Goal: Check status: Check status

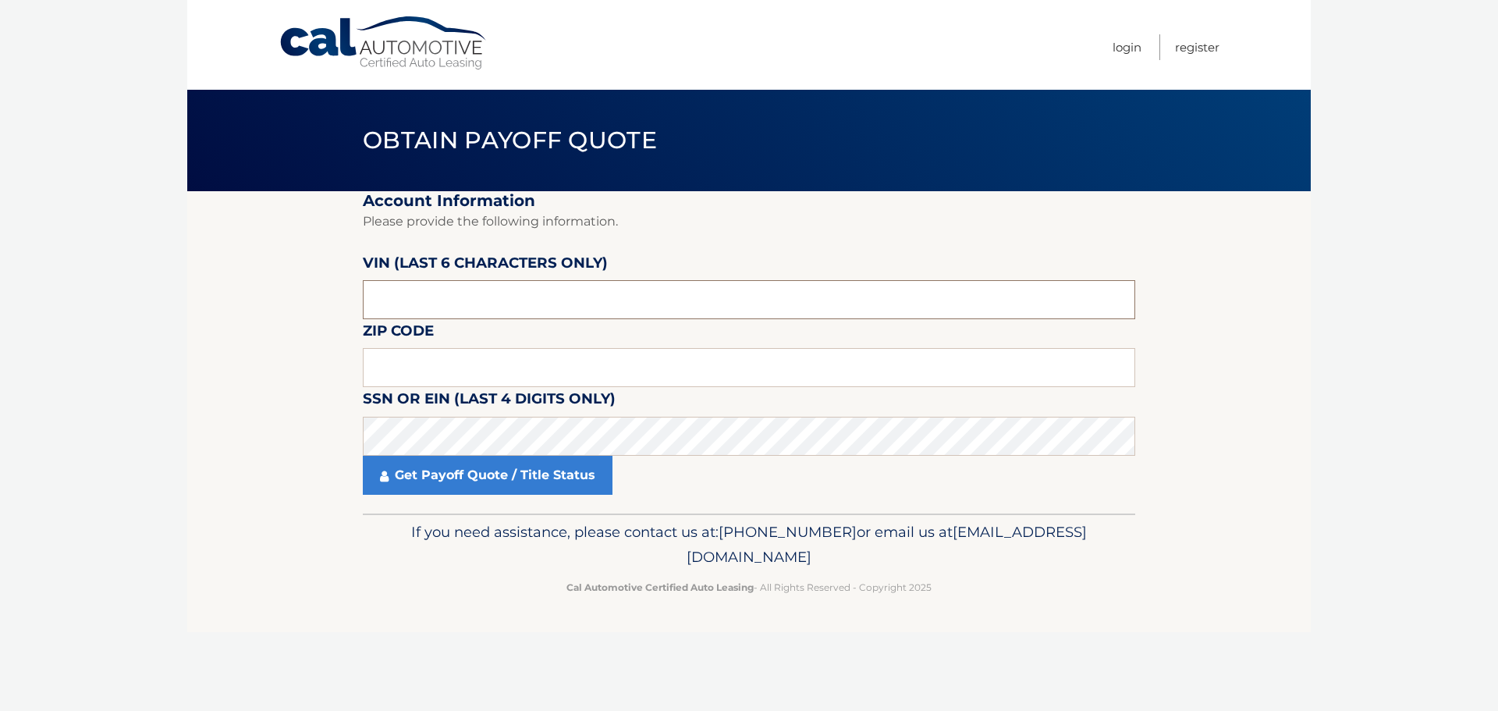
click at [479, 304] on input "text" at bounding box center [749, 299] width 772 height 39
type input "509731"
click at [456, 364] on input "text" at bounding box center [749, 367] width 772 height 39
click at [499, 374] on input "text" at bounding box center [749, 367] width 772 height 39
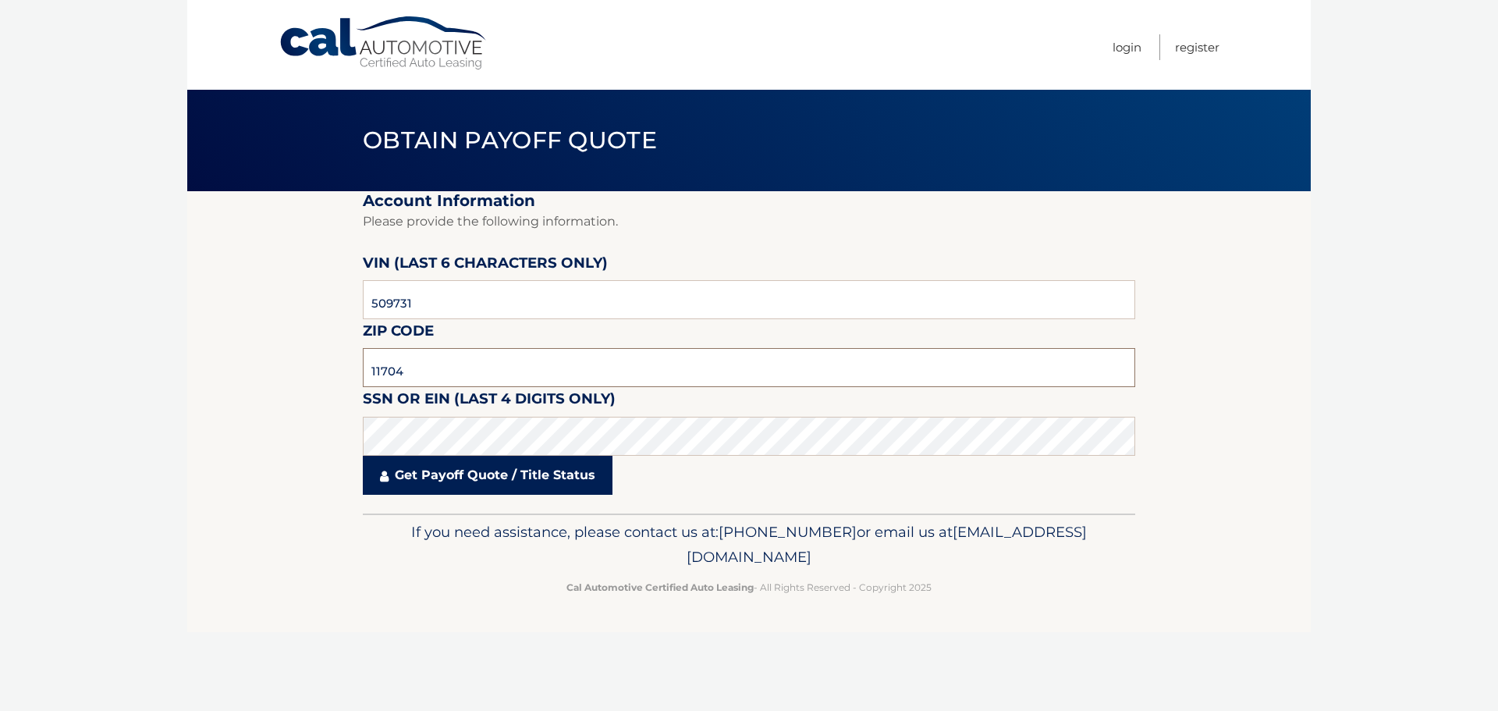
type input "11704"
click at [575, 482] on link "Get Payoff Quote / Title Status" at bounding box center [488, 475] width 250 height 39
click at [540, 476] on body "Cal Automotive Menu Login Register Obtain Payoff Quote" at bounding box center [749, 355] width 1498 height 711
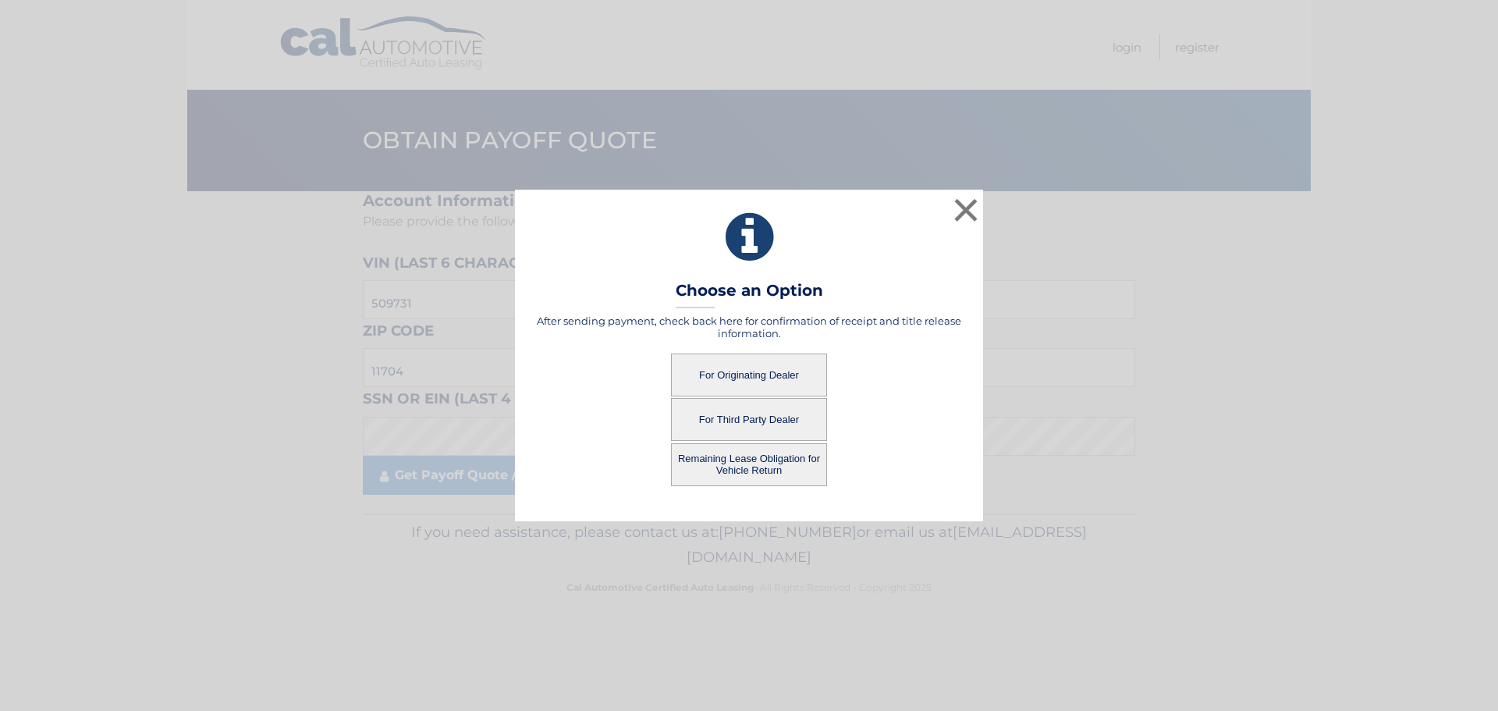
click at [730, 375] on button "For Originating Dealer" at bounding box center [749, 374] width 156 height 43
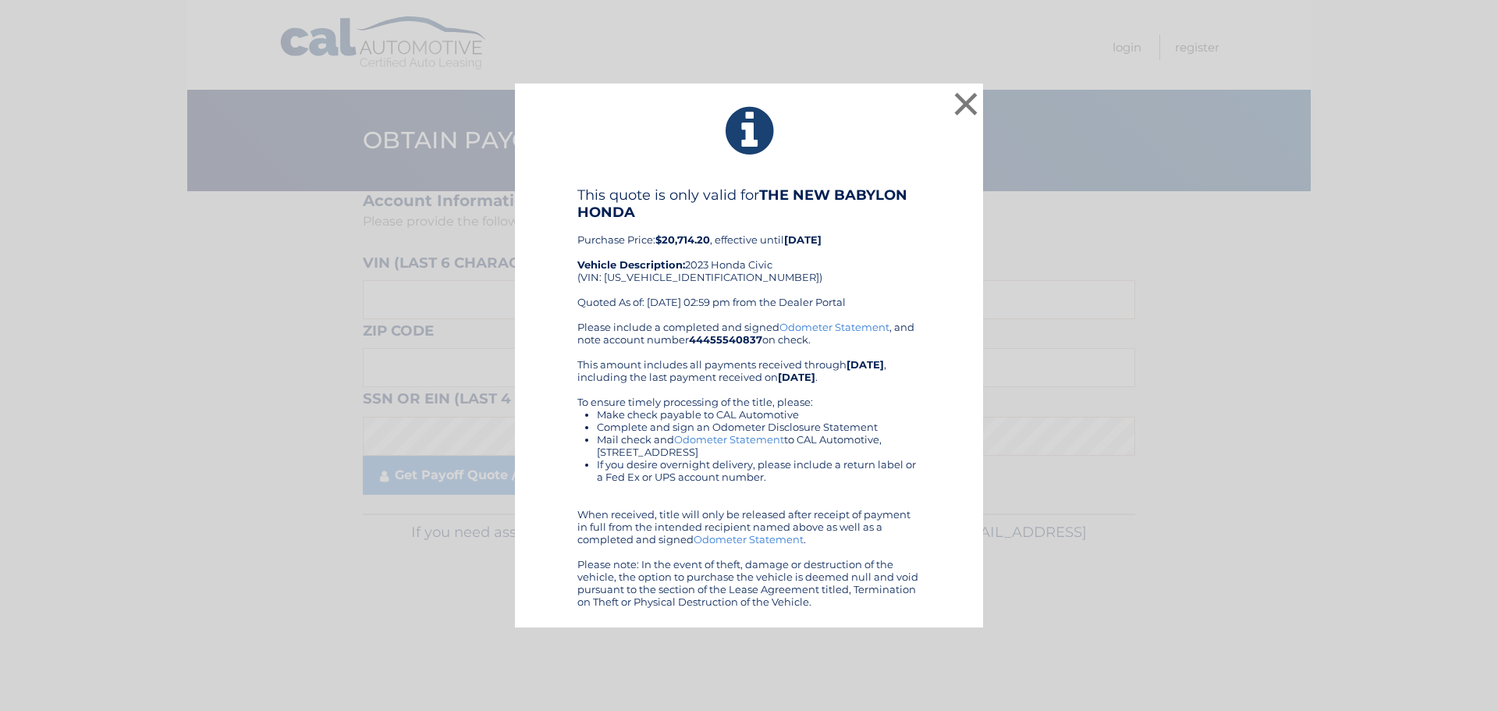
drag, startPoint x: 637, startPoint y: 149, endPoint x: 839, endPoint y: 626, distance: 518.4
click at [839, 626] on div "× This quote is only valid for THE NEW BABYLON HONDA Purchase Price: $20,714.20…" at bounding box center [749, 355] width 468 height 544
click at [894, 141] on icon at bounding box center [748, 131] width 429 height 56
click at [623, 277] on div "This quote is only valid for THE NEW BABYLON HONDA Purchase Price: $20,714.20 ,…" at bounding box center [748, 253] width 343 height 134
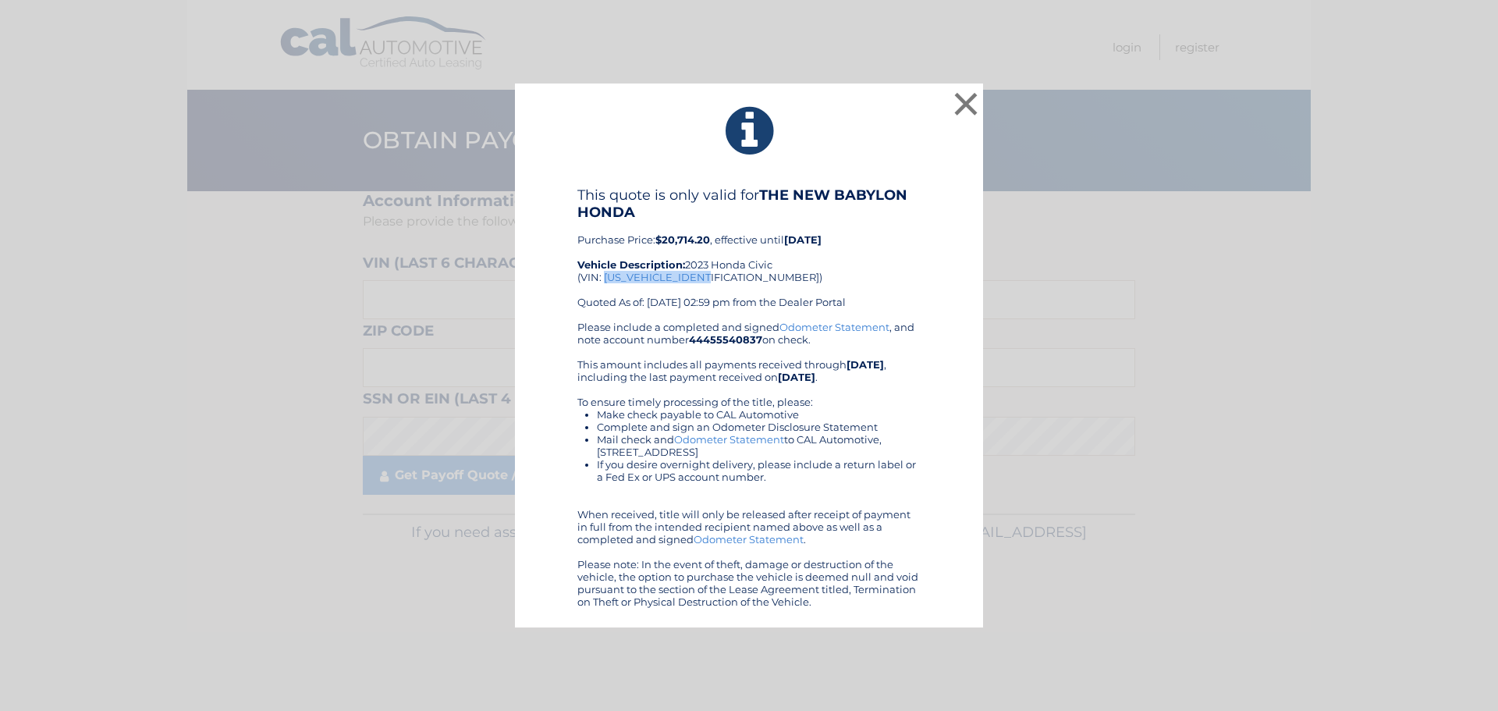
copy div "2HGFE2F55PH509731"
click at [966, 110] on button "×" at bounding box center [965, 103] width 31 height 31
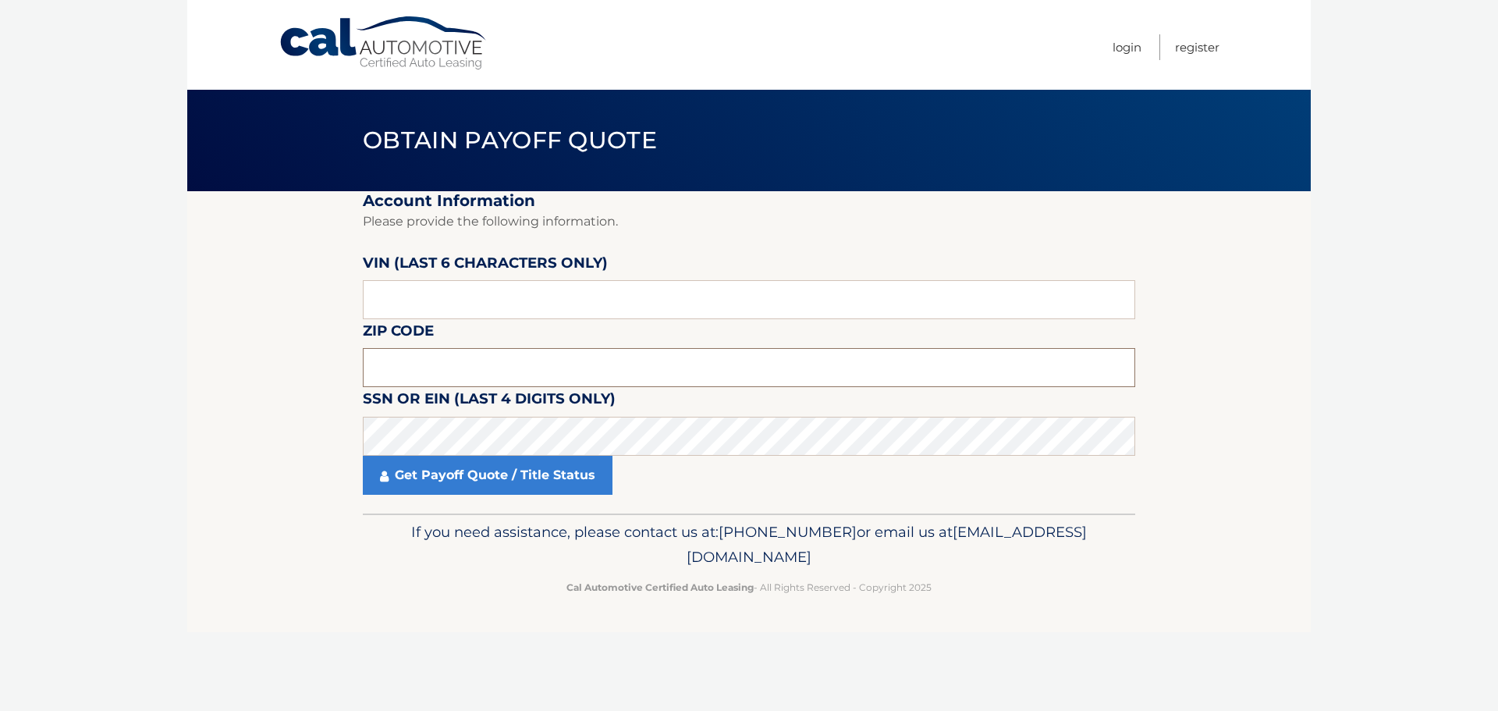
click at [438, 364] on input "text" at bounding box center [749, 367] width 772 height 39
type input "11704"
click at [495, 301] on input "text" at bounding box center [749, 299] width 772 height 39
click at [467, 309] on input "text" at bounding box center [749, 299] width 772 height 39
type input "509731"
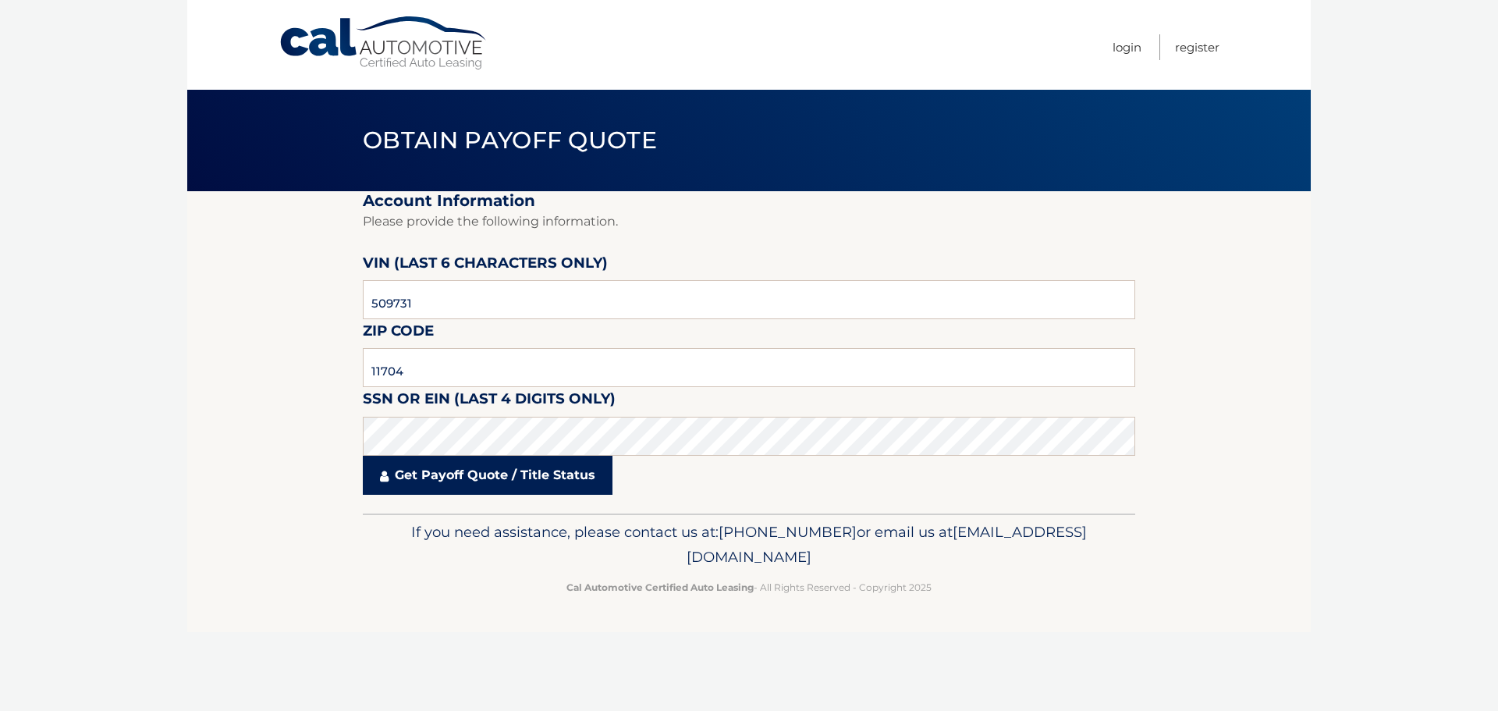
click at [526, 473] on link "Get Payoff Quote / Title Status" at bounding box center [488, 475] width 250 height 39
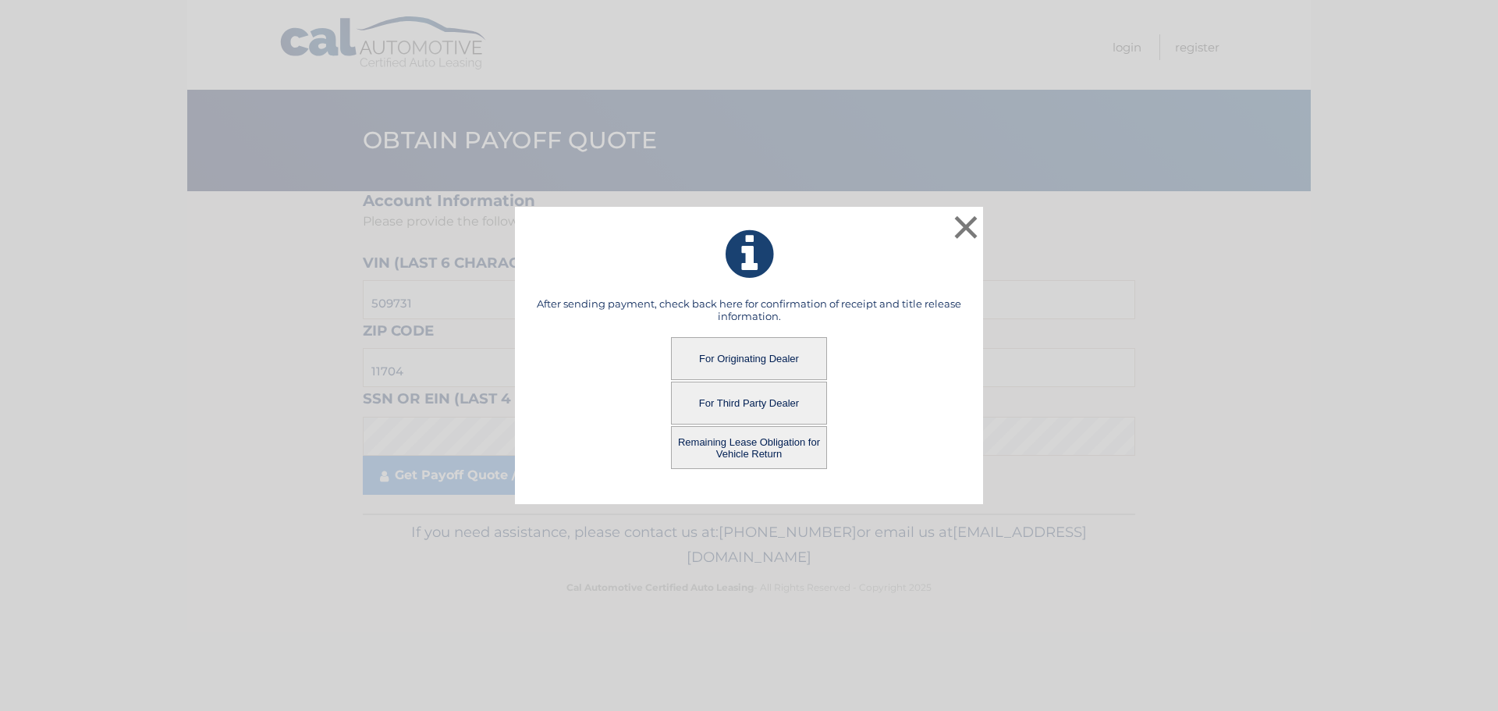
click at [764, 456] on button "Remaining Lease Obligation for Vehicle Return" at bounding box center [749, 447] width 156 height 43
click at [764, 454] on button "Remaining Lease Obligation for Vehicle Return" at bounding box center [749, 447] width 156 height 43
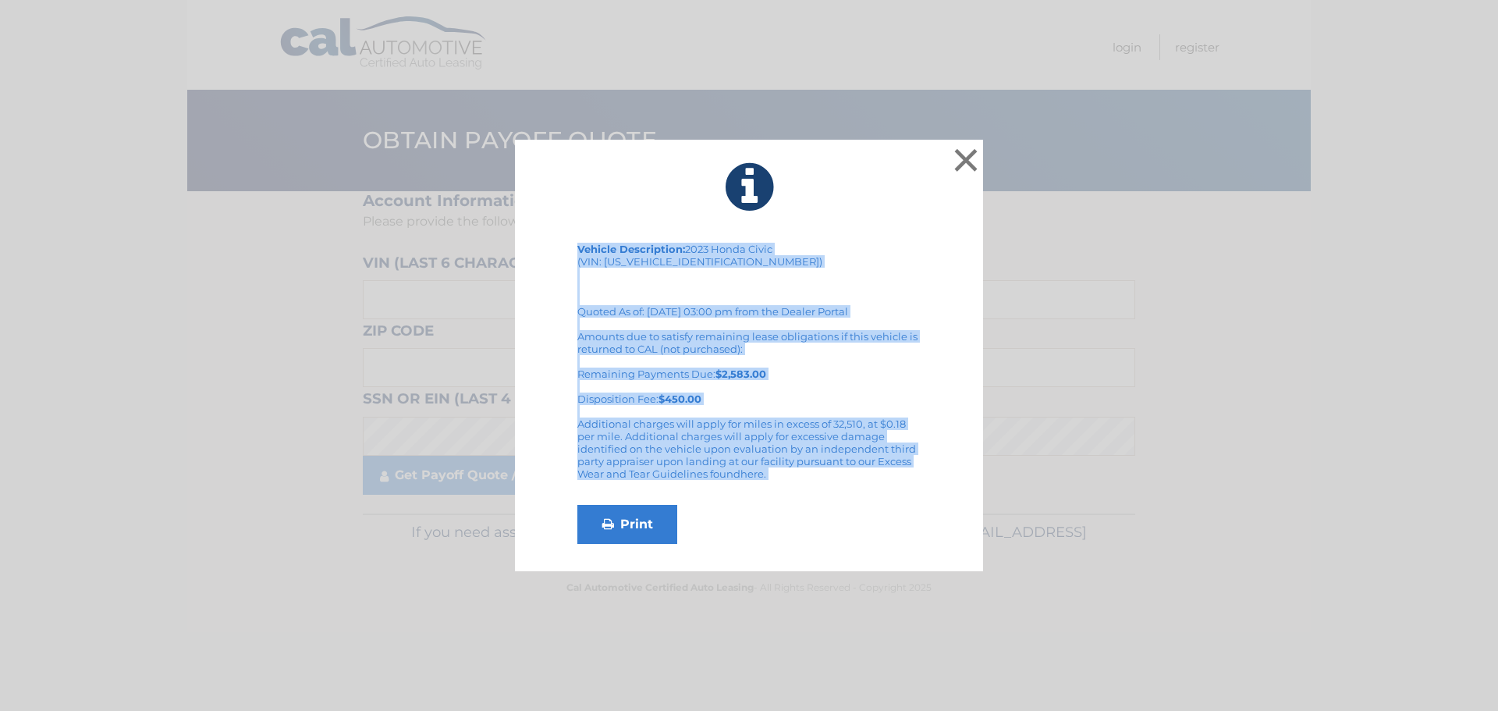
drag, startPoint x: 635, startPoint y: 209, endPoint x: 769, endPoint y: 486, distance: 307.7
click at [769, 486] on div "× Vehicle Description: 2023 Honda Civic (VIN: [US_VEHICLE_IDENTIFICATION_NUMBER…" at bounding box center [749, 356] width 468 height 432
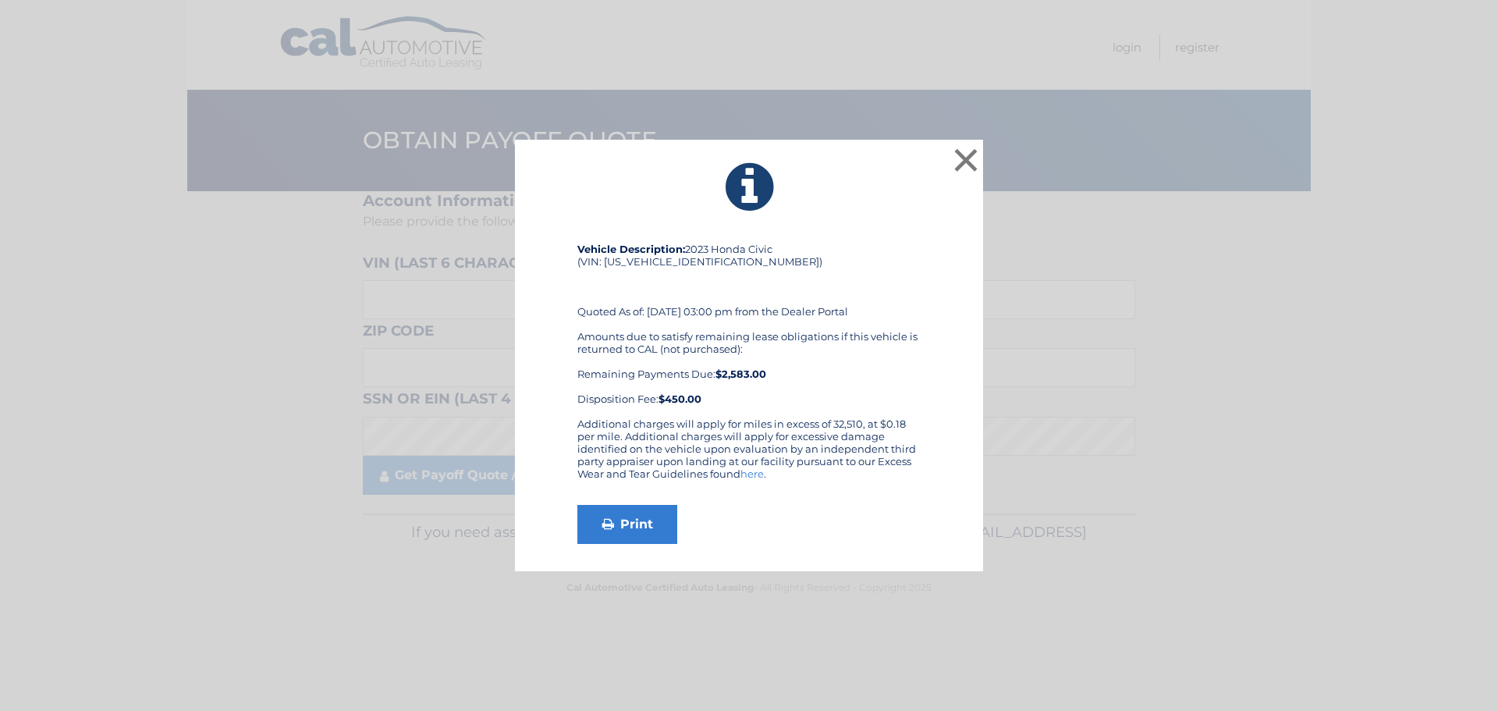
click at [801, 523] on div "Print" at bounding box center [748, 524] width 343 height 39
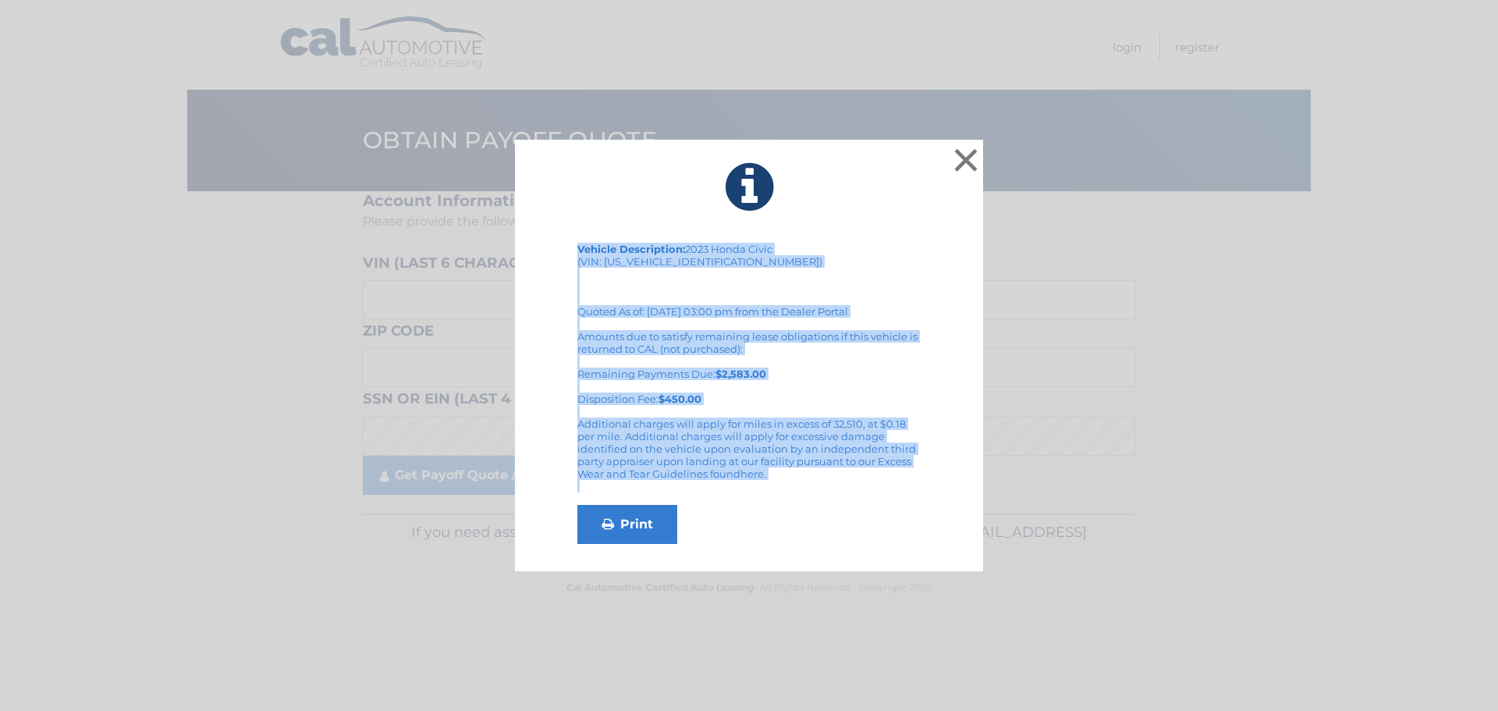
drag, startPoint x: 614, startPoint y: 201, endPoint x: 757, endPoint y: 505, distance: 335.3
click at [757, 505] on div "× Vehicle Description: 2023 Honda Civic (VIN: [US_VEHICLE_IDENTIFICATION_NUMBER…" at bounding box center [749, 356] width 468 height 432
click at [641, 519] on link "Print" at bounding box center [627, 524] width 100 height 39
